Goal: Task Accomplishment & Management: Manage account settings

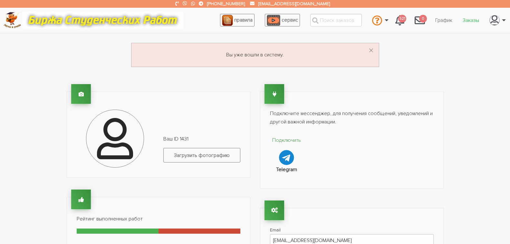
click at [475, 21] on link "Заказы" at bounding box center [470, 20] width 27 height 12
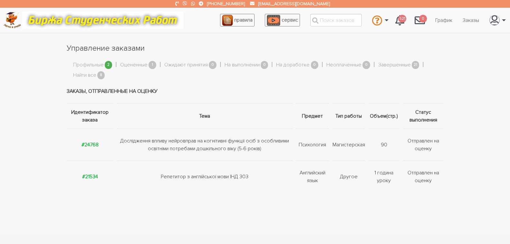
click at [87, 66] on link "Профильные" at bounding box center [88, 65] width 31 height 8
click at [83, 74] on link "Найти все" at bounding box center [84, 75] width 23 height 8
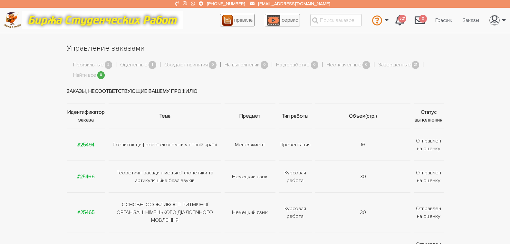
click at [150, 62] on span "1" at bounding box center [152, 65] width 8 height 8
click at [127, 66] on link "Оцененные" at bounding box center [133, 65] width 27 height 8
